Goal: Transaction & Acquisition: Purchase product/service

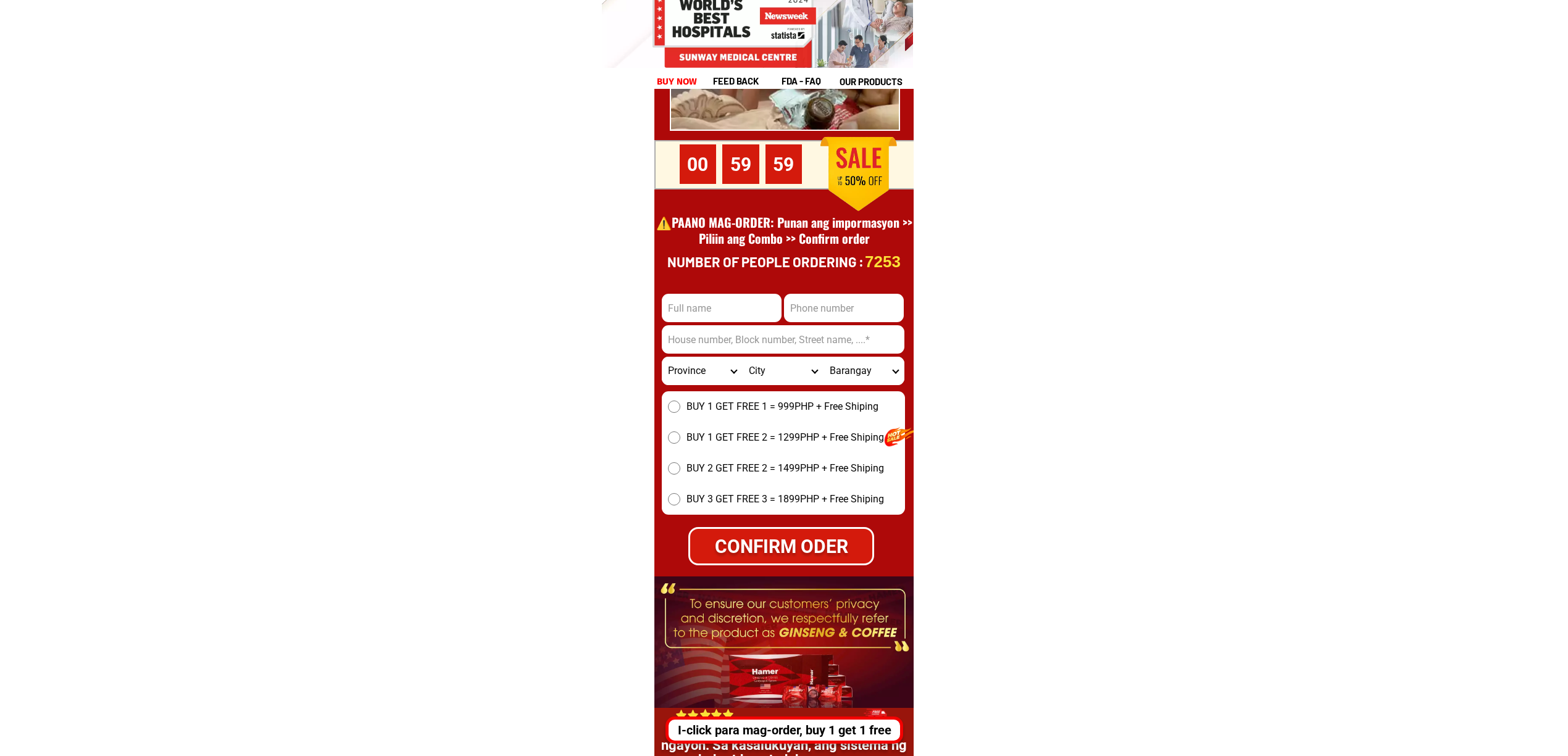
scroll to position [17104, 0]
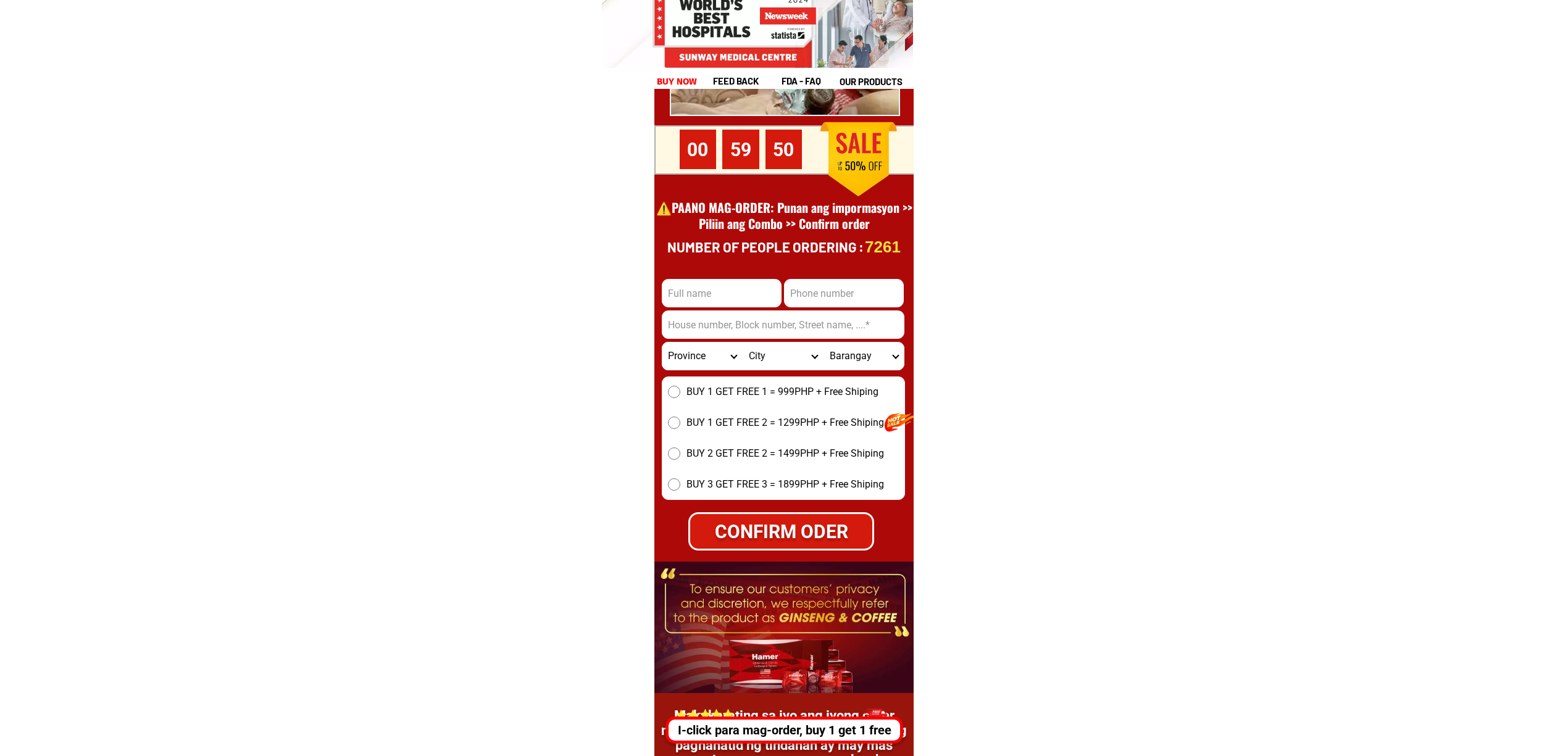
click at [663, 297] on input "Input full_name" at bounding box center [722, 293] width 120 height 29
paste input "[DEMOGRAPHIC_DATA][PERSON_NAME] [GEOGRAPHIC_DATA]"
type input "[DEMOGRAPHIC_DATA][PERSON_NAME] [GEOGRAPHIC_DATA]"
click at [814, 282] on input "Input phone_number" at bounding box center [844, 293] width 120 height 29
paste input "09158083376"
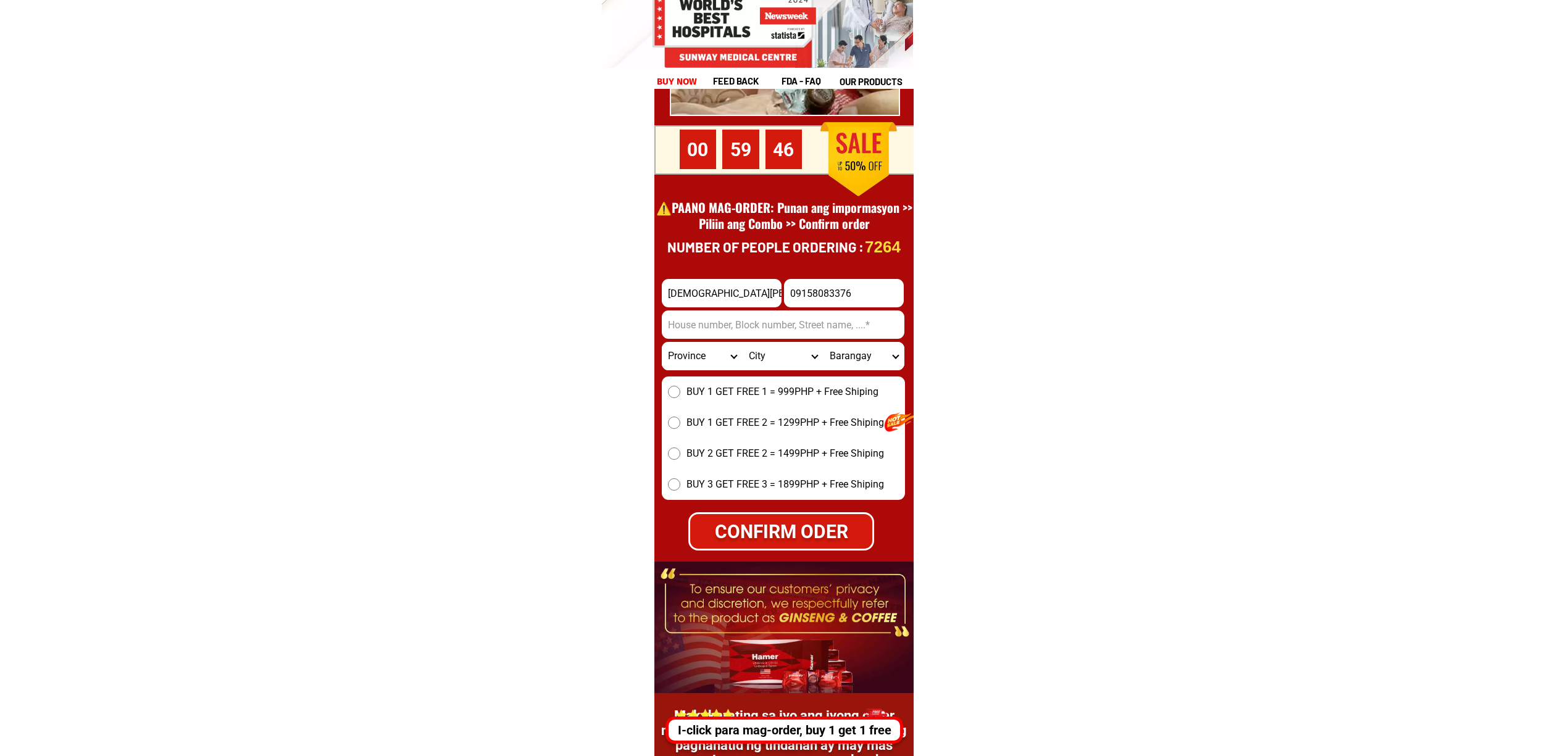
type input "09158083376"
click at [734, 316] on input "Input address" at bounding box center [783, 324] width 243 height 29
paste input "[GEOGRAPHIC_DATA], [GEOGRAPHIC_DATA]"
type input "[GEOGRAPHIC_DATA], [GEOGRAPHIC_DATA]"
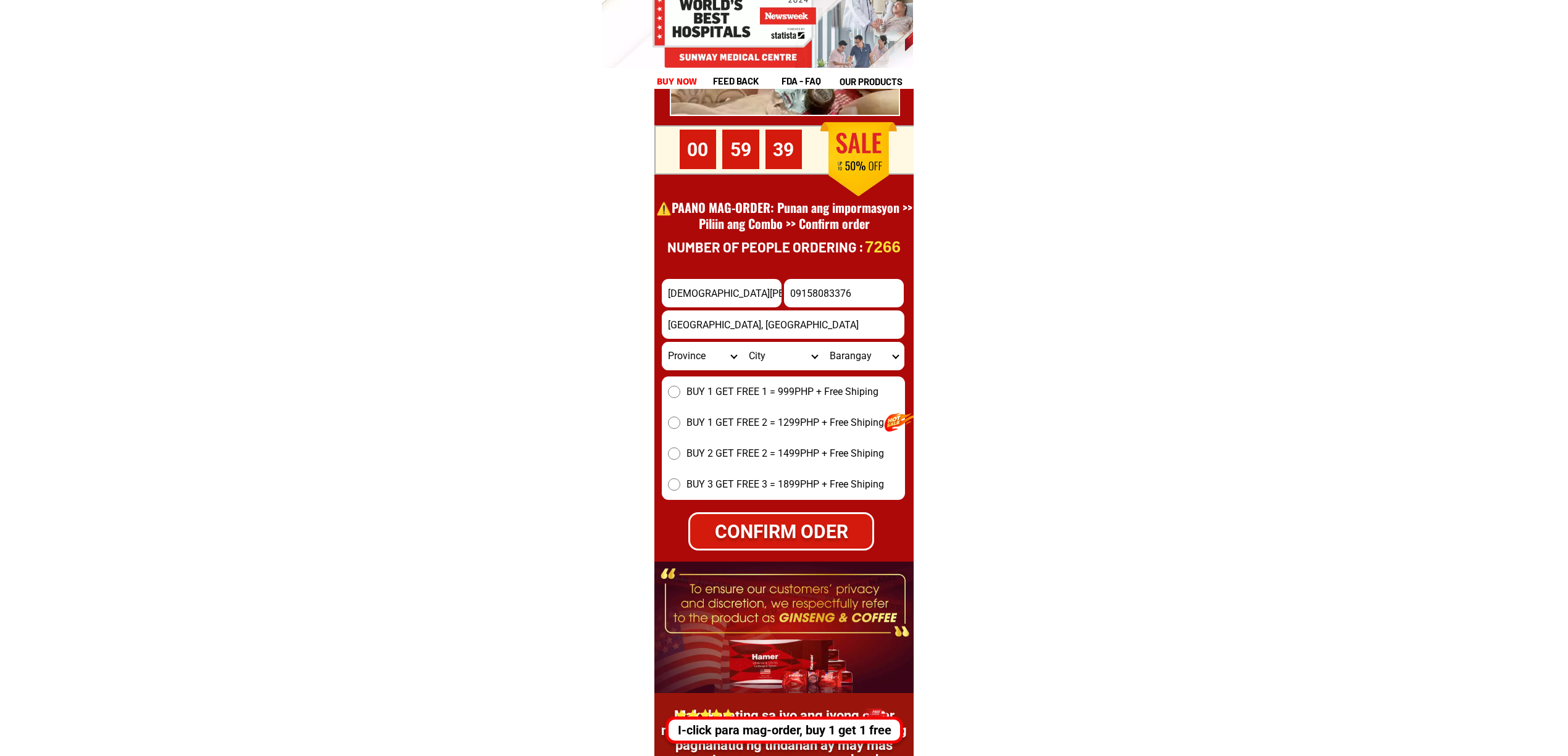
click at [688, 390] on span "BUY 1 GET FREE 1 = 999PHP + Free Shiping" at bounding box center [783, 392] width 192 height 15
click at [680, 390] on input "BUY 1 GET FREE 1 = 999PHP + Free Shiping" at bounding box center [674, 391] width 12 height 12
click at [768, 533] on div "CONFIRM ODER" at bounding box center [781, 532] width 182 height 28
radio input "true"
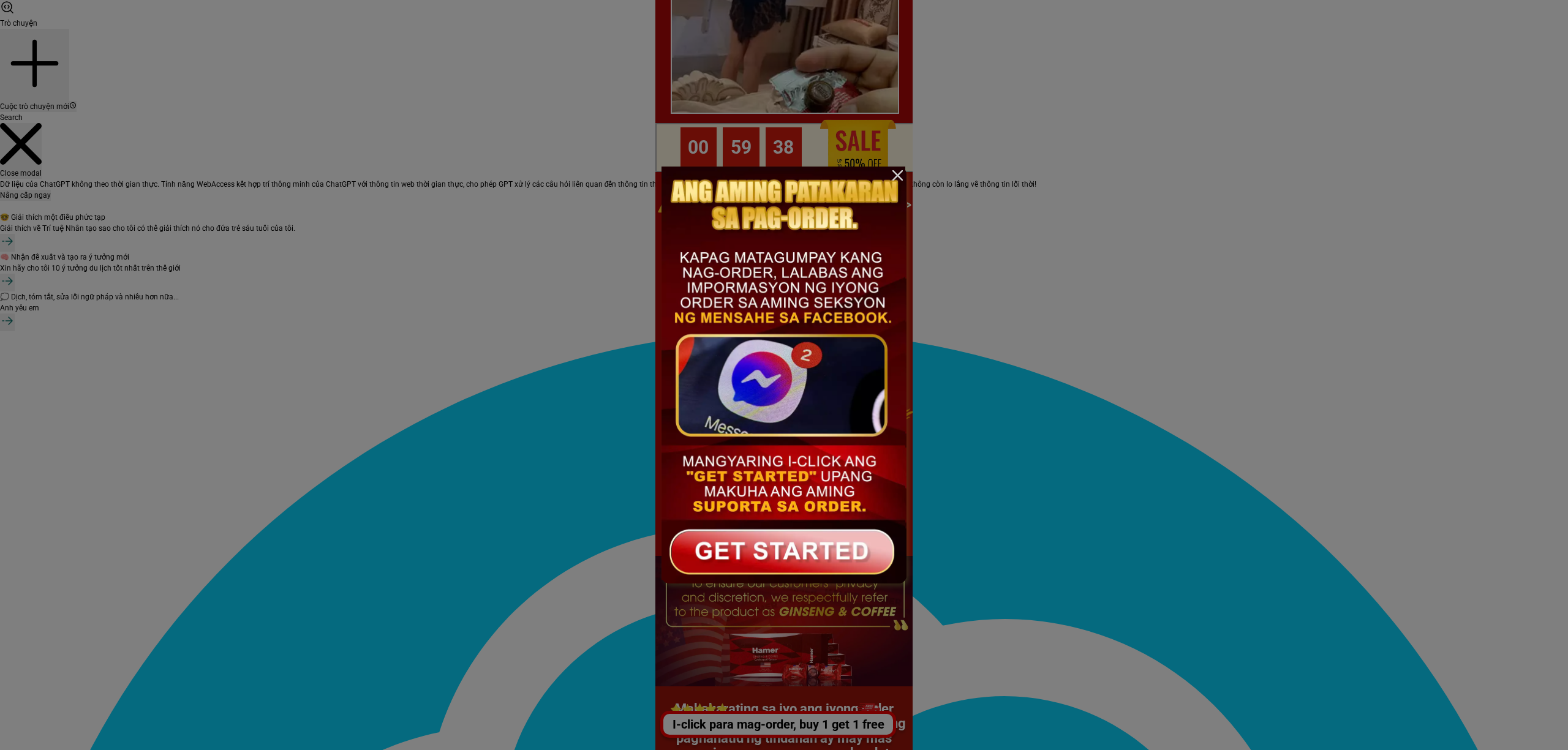
scroll to position [0, 0]
